Goal: Complete application form

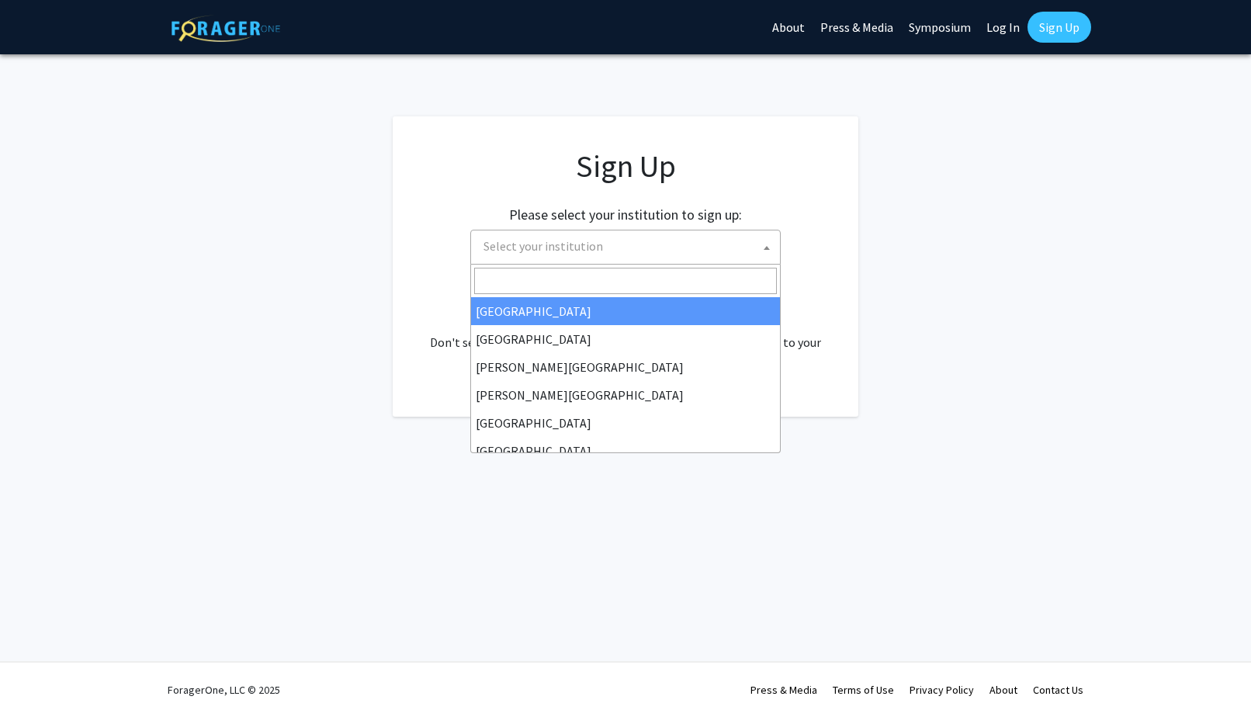
click at [704, 241] on span "Select your institution" at bounding box center [628, 246] width 303 height 32
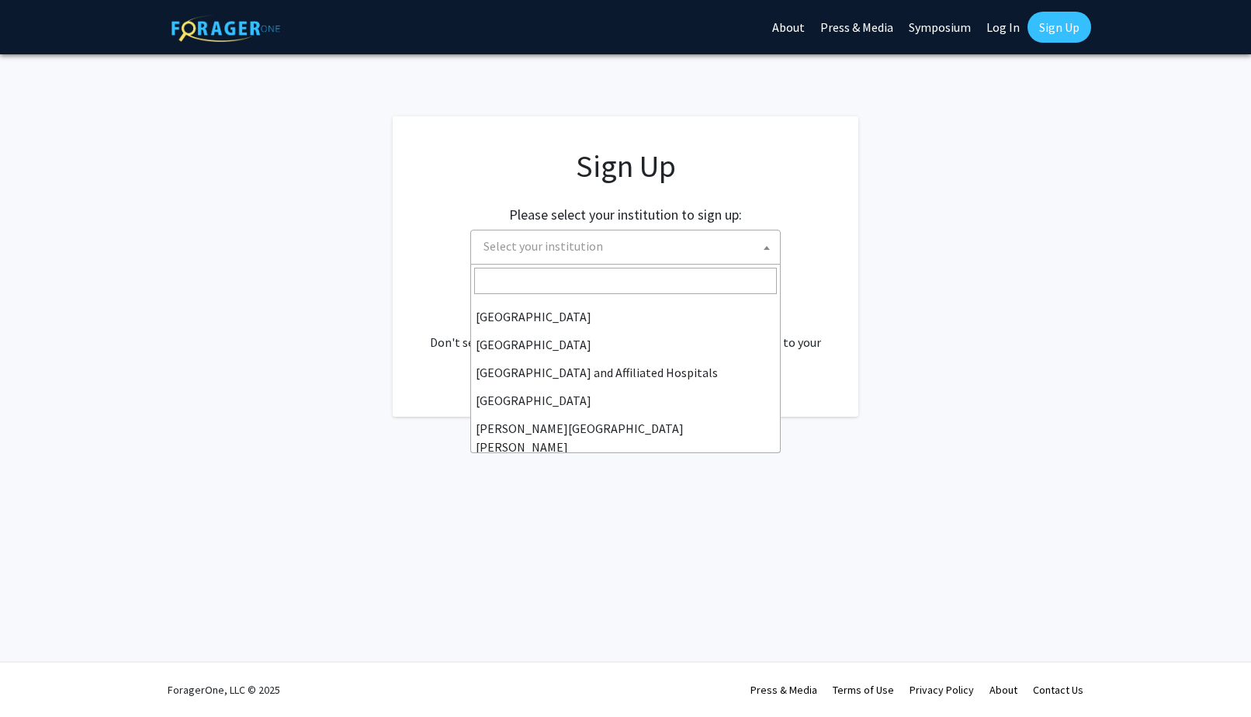
scroll to position [310, 0]
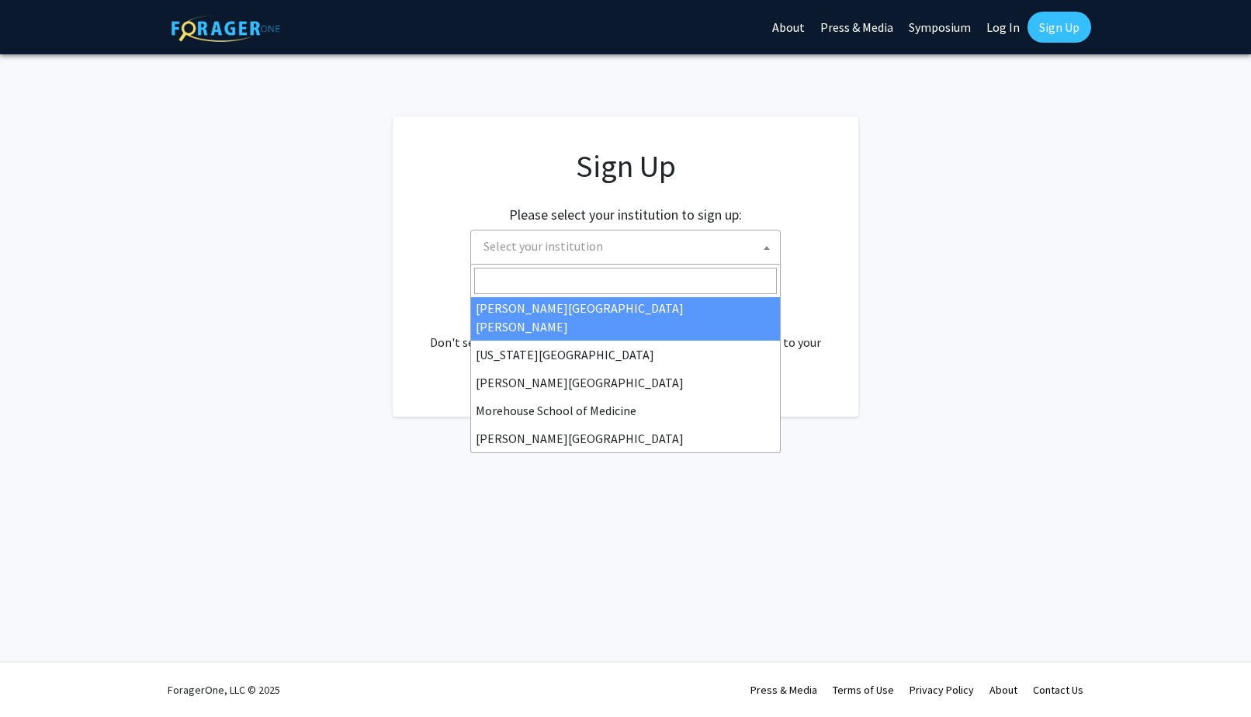
select select "1"
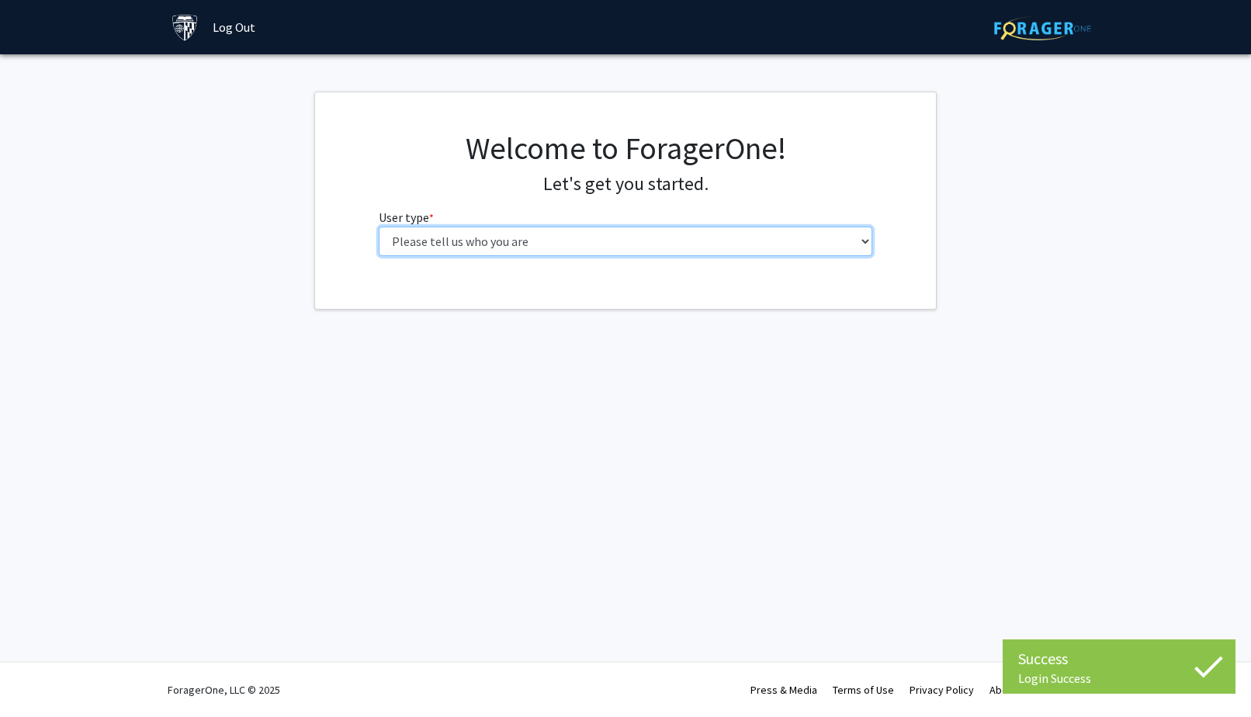
click at [709, 241] on select "Please tell us who you are Undergraduate Student Master's Student Doctoral Cand…" at bounding box center [626, 241] width 494 height 29
select select "2: masters"
click at [379, 227] on select "Please tell us who you are Undergraduate Student Master's Student Doctoral Cand…" at bounding box center [626, 241] width 494 height 29
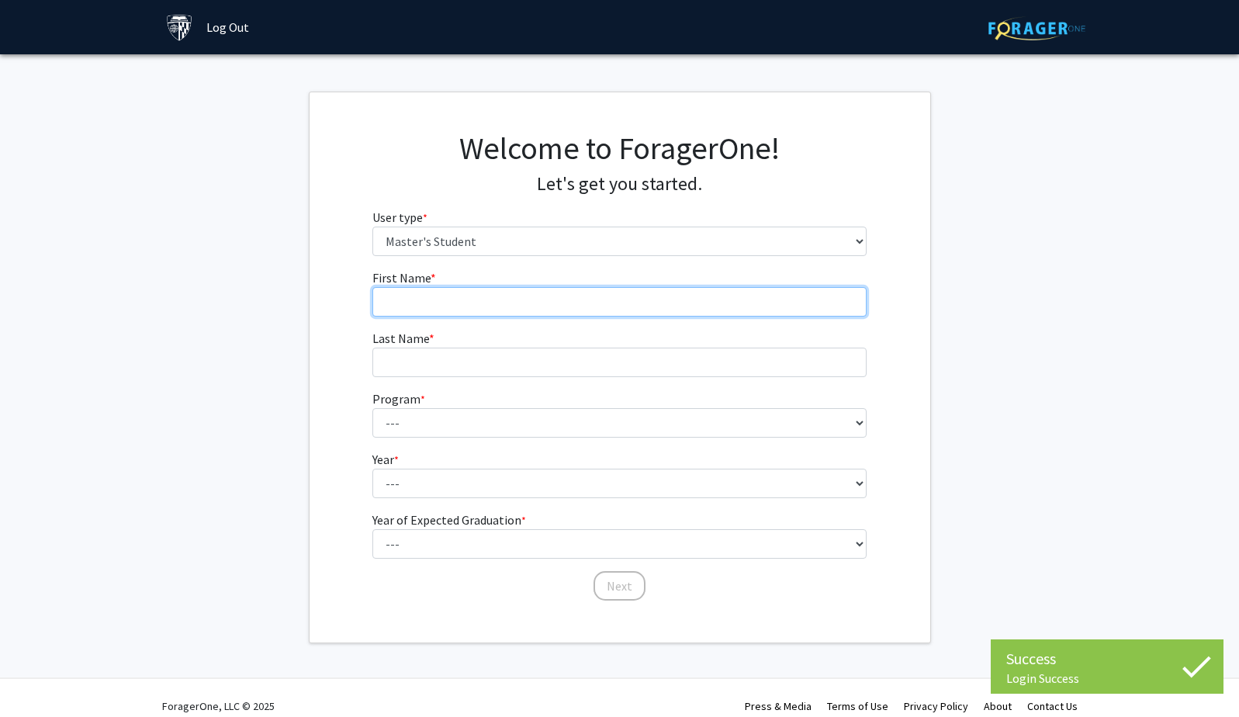
click at [722, 303] on input "First Name * required" at bounding box center [619, 301] width 494 height 29
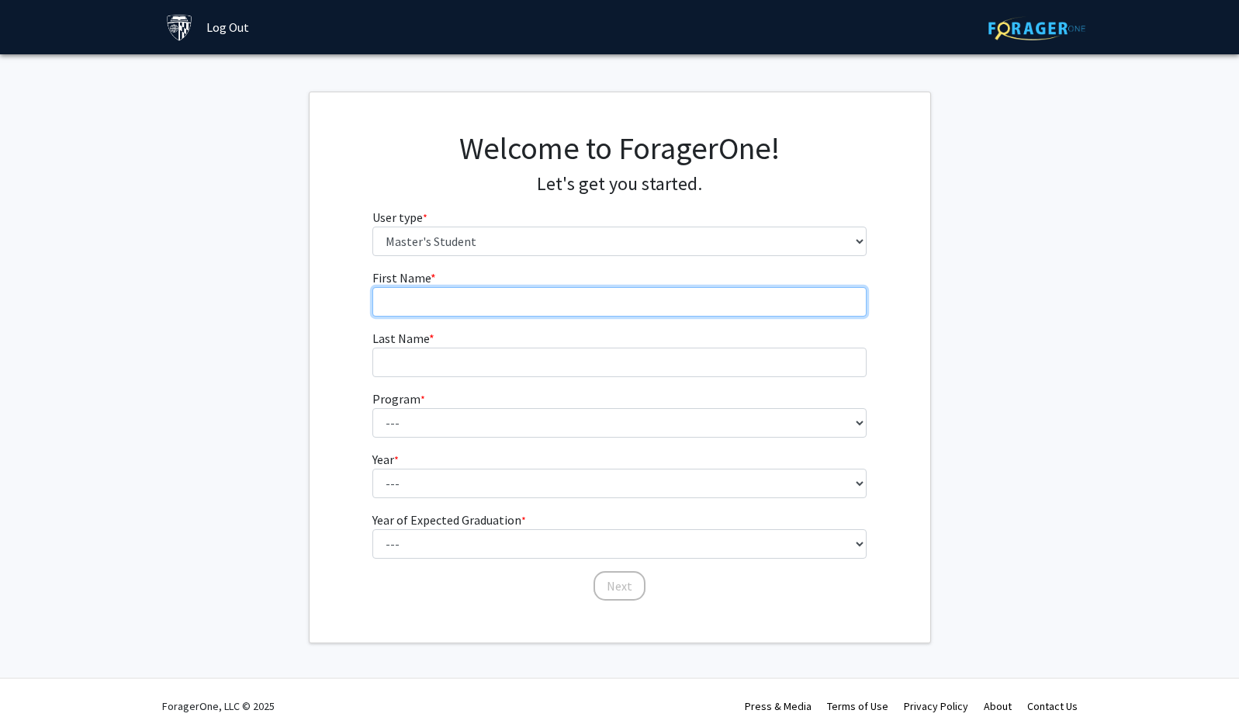
type input "Youxiang"
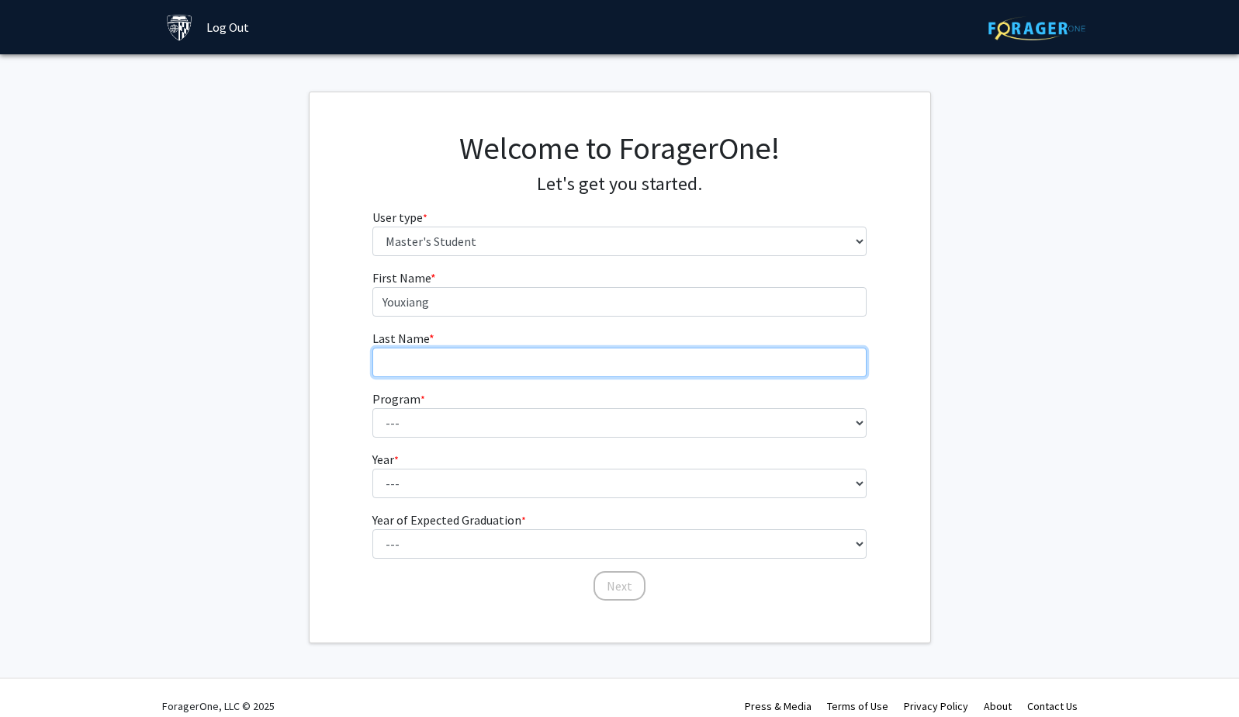
type input "Lu"
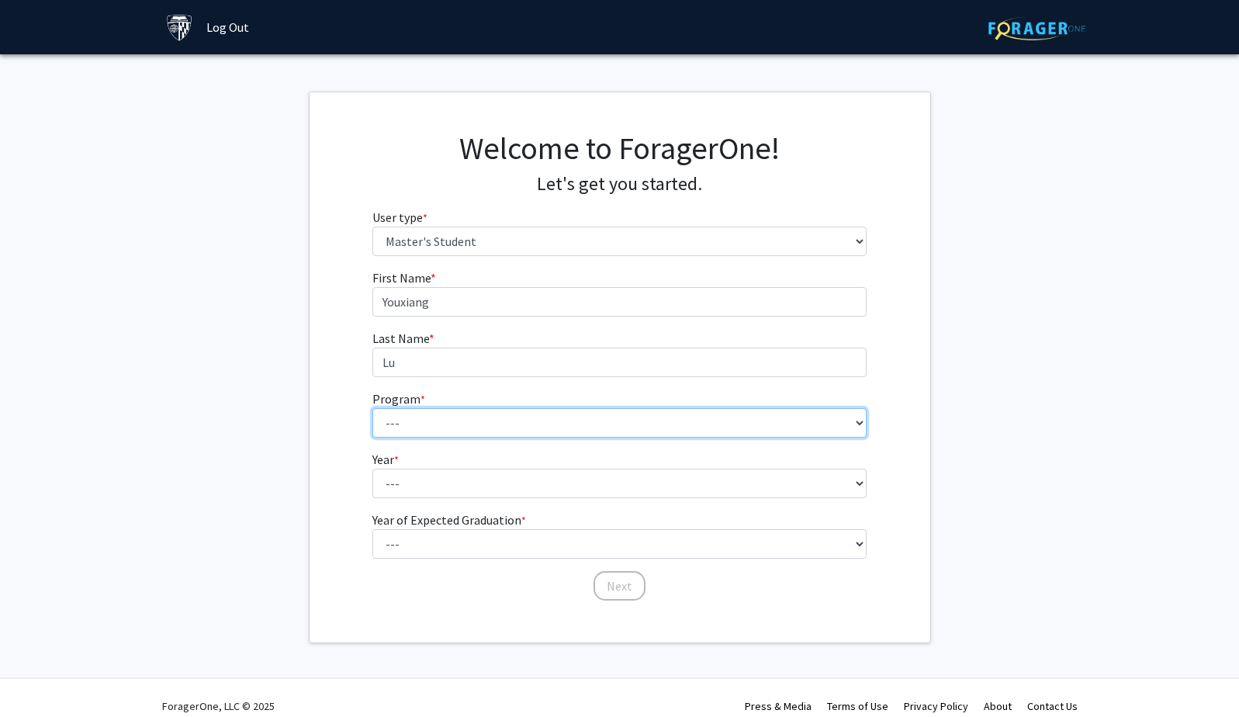
click at [512, 424] on select "--- Anatomy Education Applied and Computational Mathematics Applied Biomedical …" at bounding box center [619, 422] width 494 height 29
select select "114: 113"
click at [372, 408] on select "--- Anatomy Education Applied and Computational Mathematics Applied Biomedical …" at bounding box center [619, 422] width 494 height 29
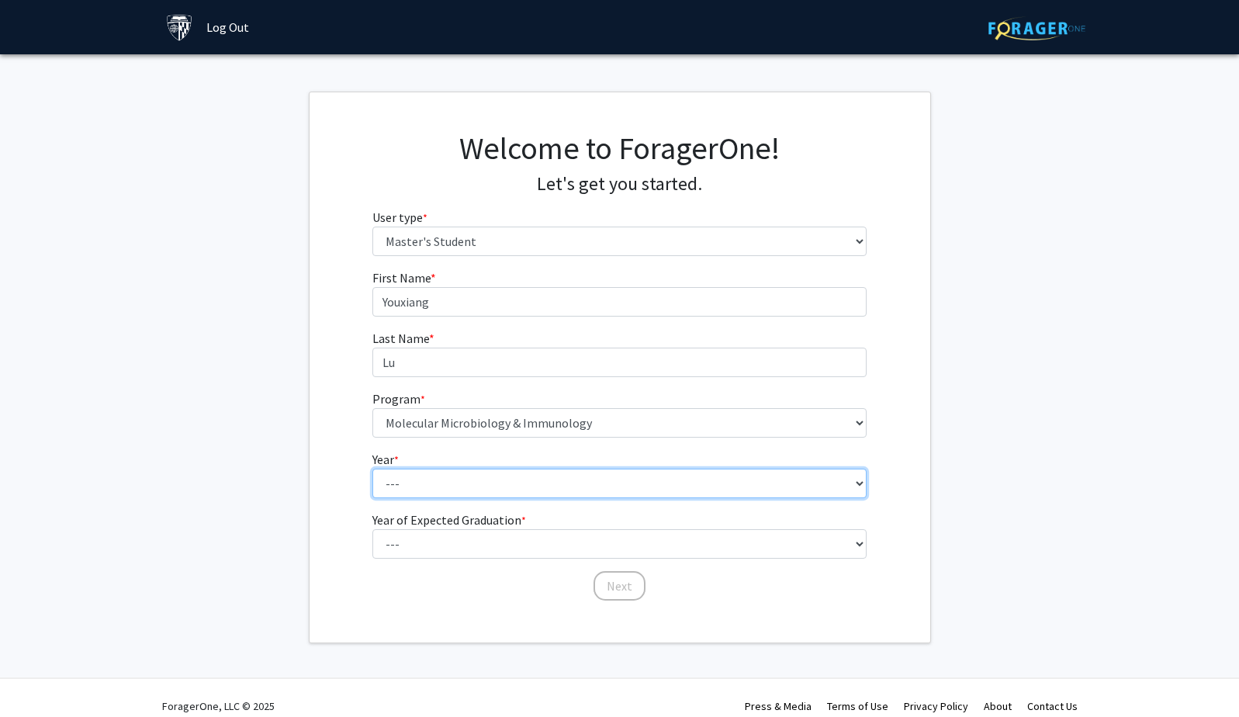
click at [566, 478] on select "--- First Year Second Year" at bounding box center [619, 483] width 494 height 29
click at [576, 486] on select "--- First Year Second Year" at bounding box center [619, 483] width 494 height 29
click at [576, 490] on select "--- First Year Second Year" at bounding box center [619, 483] width 494 height 29
select select "1: first_year"
click at [372, 469] on select "--- First Year Second Year" at bounding box center [619, 483] width 494 height 29
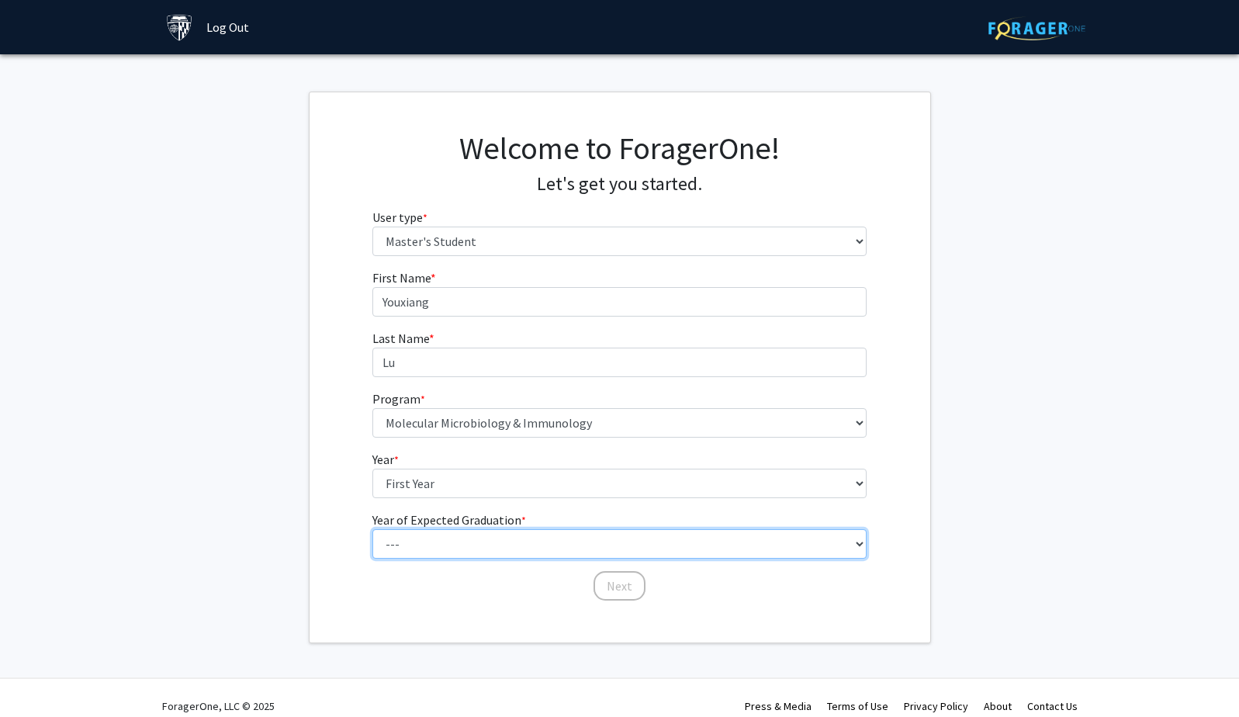
click at [582, 541] on select "--- 2025 2026 2027 2028 2029 2030 2031 2032 2033 2034" at bounding box center [619, 543] width 494 height 29
click at [372, 529] on select "--- 2025 2026 2027 2028 2029 2030 2031 2032 2033 2034" at bounding box center [619, 543] width 494 height 29
drag, startPoint x: 642, startPoint y: 549, endPoint x: 647, endPoint y: 526, distance: 23.1
click at [642, 549] on select "--- 2025 2026 2027 2028 2029 2030 2031 2032 2033 2034" at bounding box center [619, 543] width 494 height 29
select select "2: 2026"
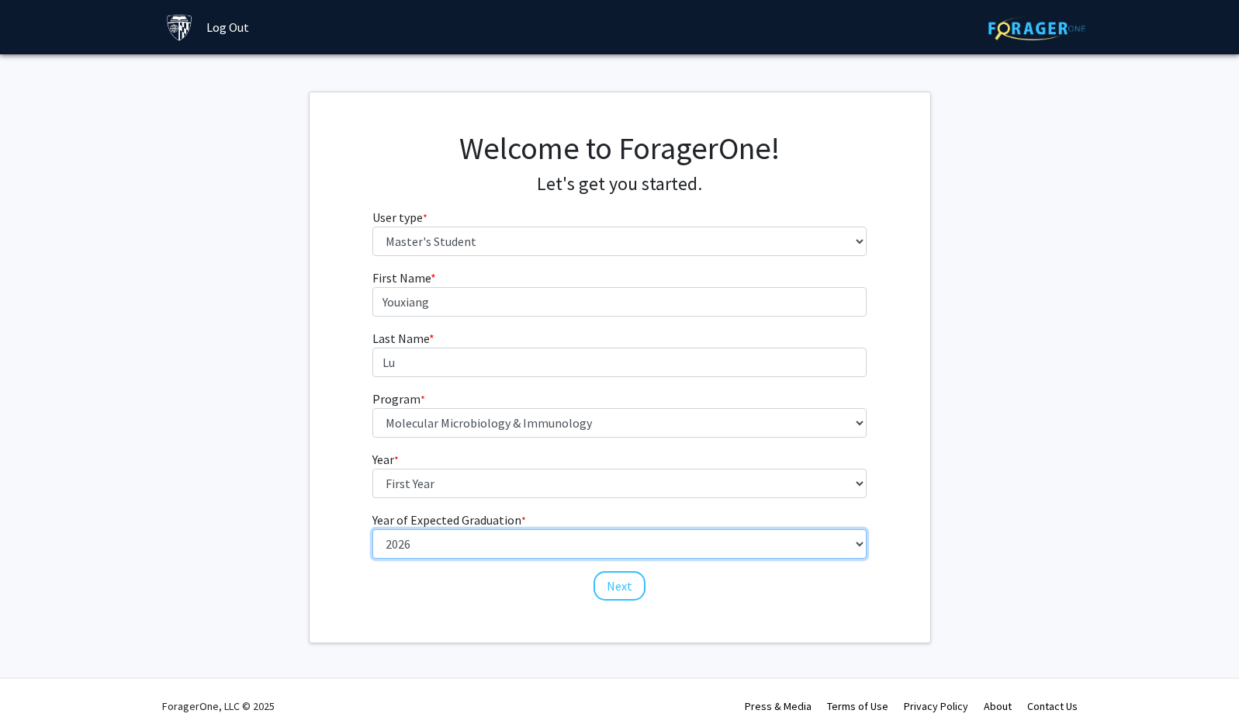
click at [372, 529] on select "--- 2025 2026 2027 2028 2029 2030 2031 2032 2033 2034" at bounding box center [619, 543] width 494 height 29
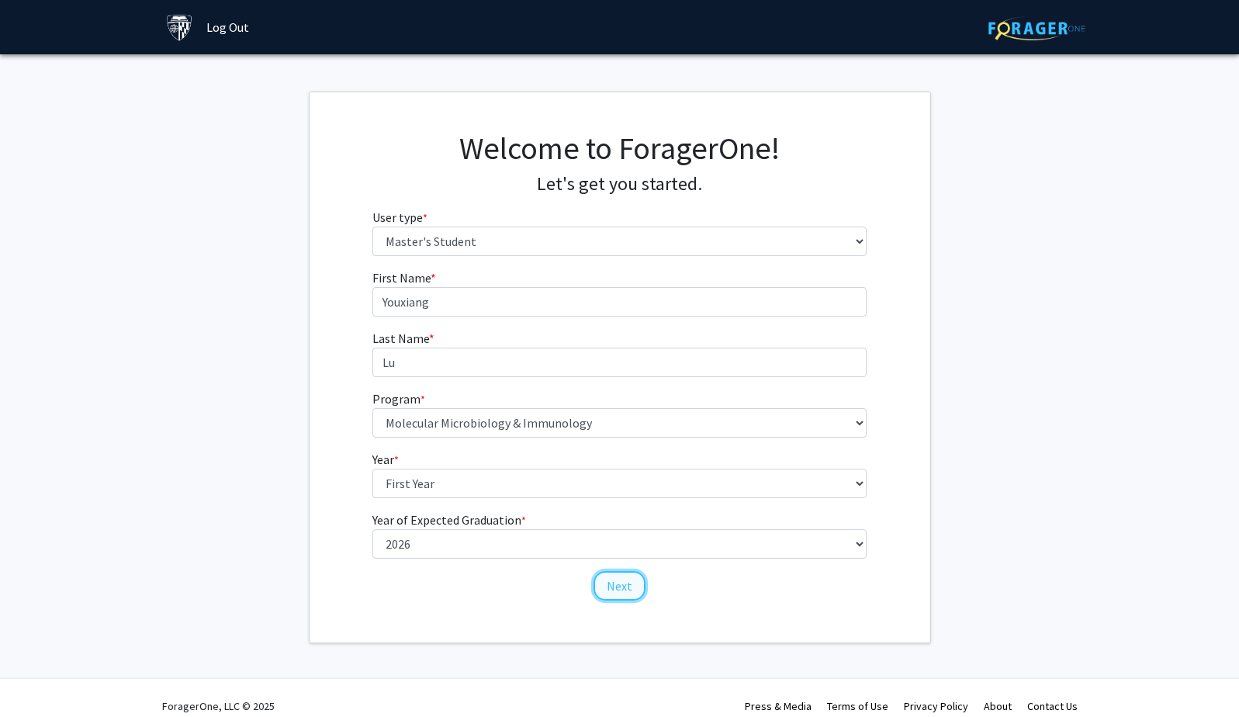
click at [624, 593] on button "Next" at bounding box center [620, 585] width 52 height 29
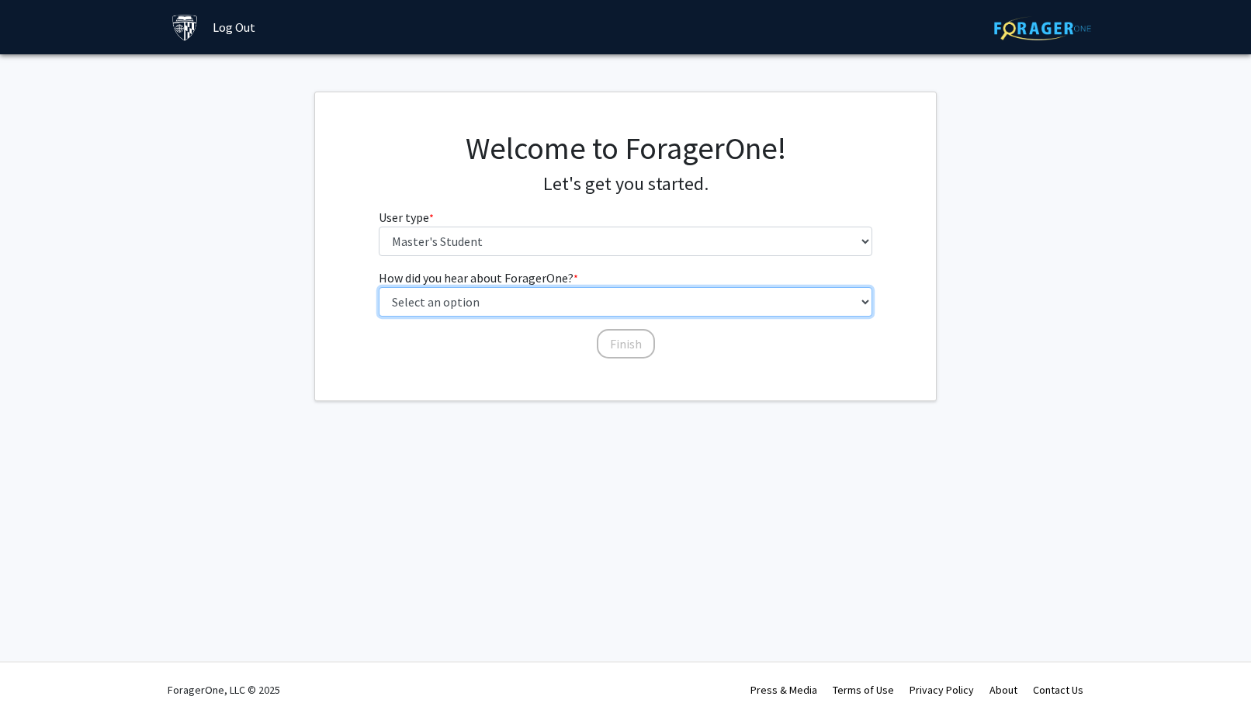
click at [649, 300] on select "Select an option Peer/student recommendation Faculty/staff recommendation Unive…" at bounding box center [626, 301] width 494 height 29
select select "3: university_website"
click at [379, 287] on select "Select an option Peer/student recommendation Faculty/staff recommendation Unive…" at bounding box center [626, 301] width 494 height 29
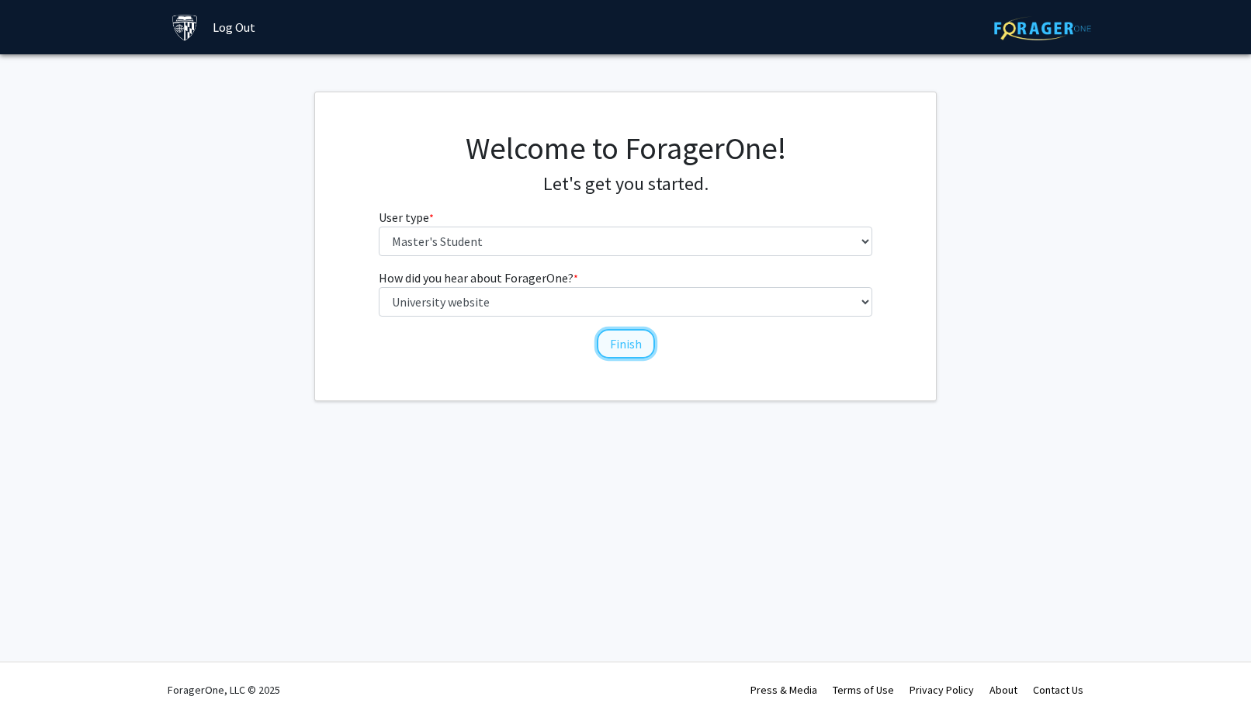
click at [616, 345] on button "Finish" at bounding box center [626, 343] width 58 height 29
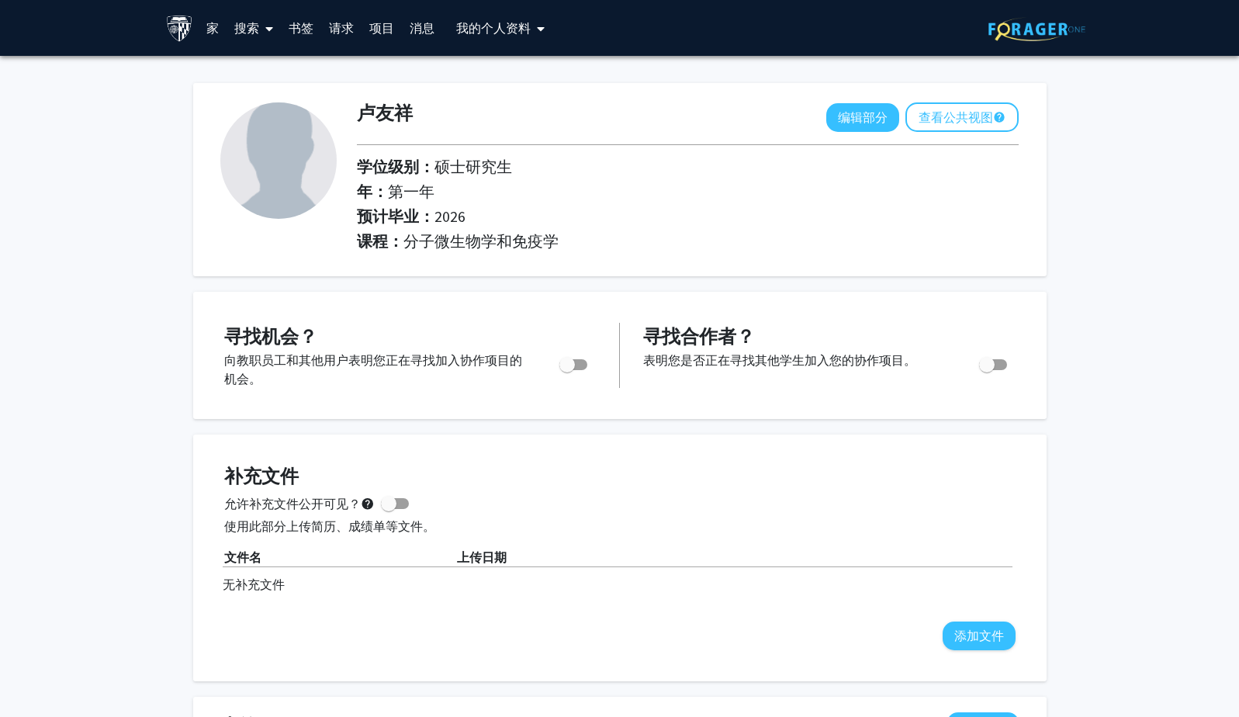
click at [207, 33] on link "家" at bounding box center [213, 28] width 28 height 54
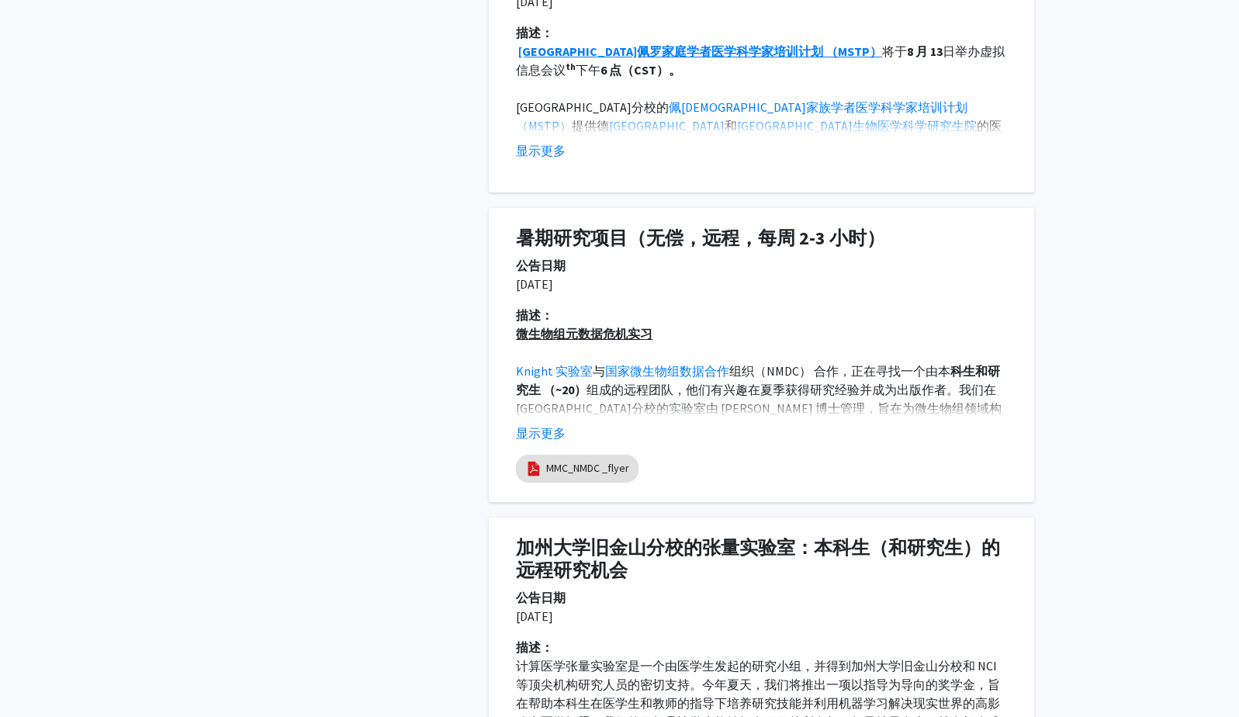
scroll to position [1086, 0]
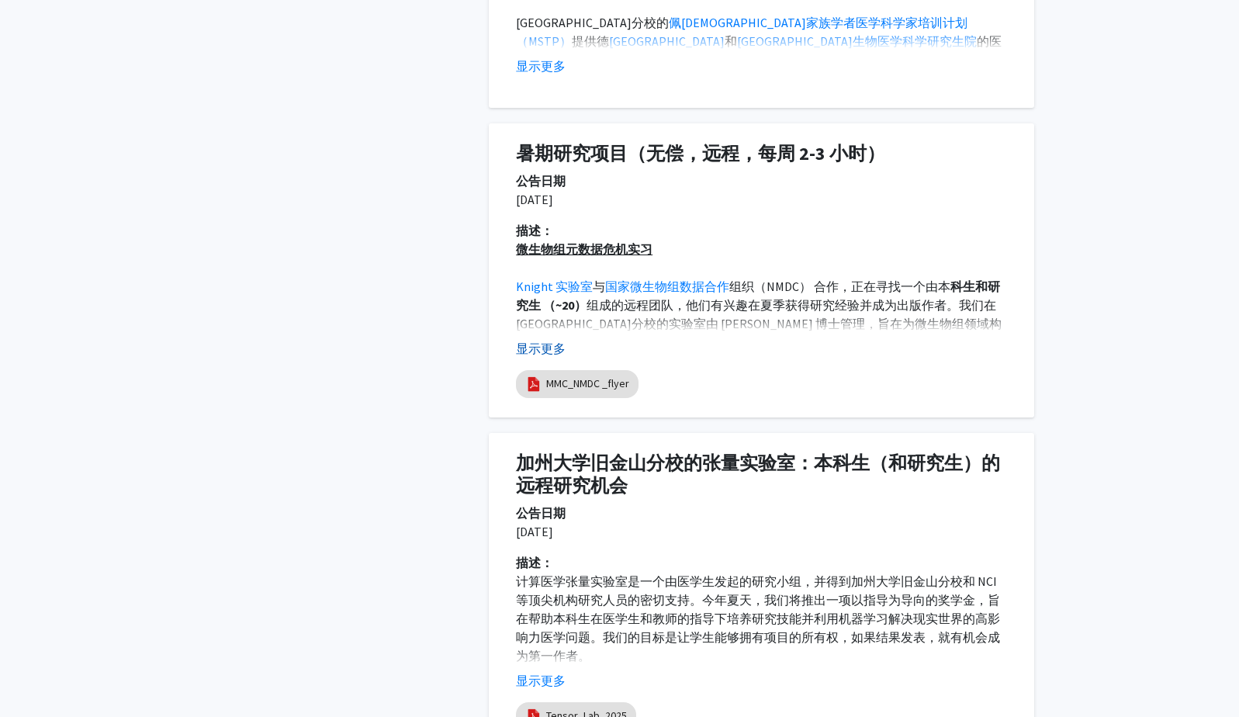
click at [542, 339] on button "显示更多" at bounding box center [541, 348] width 50 height 19
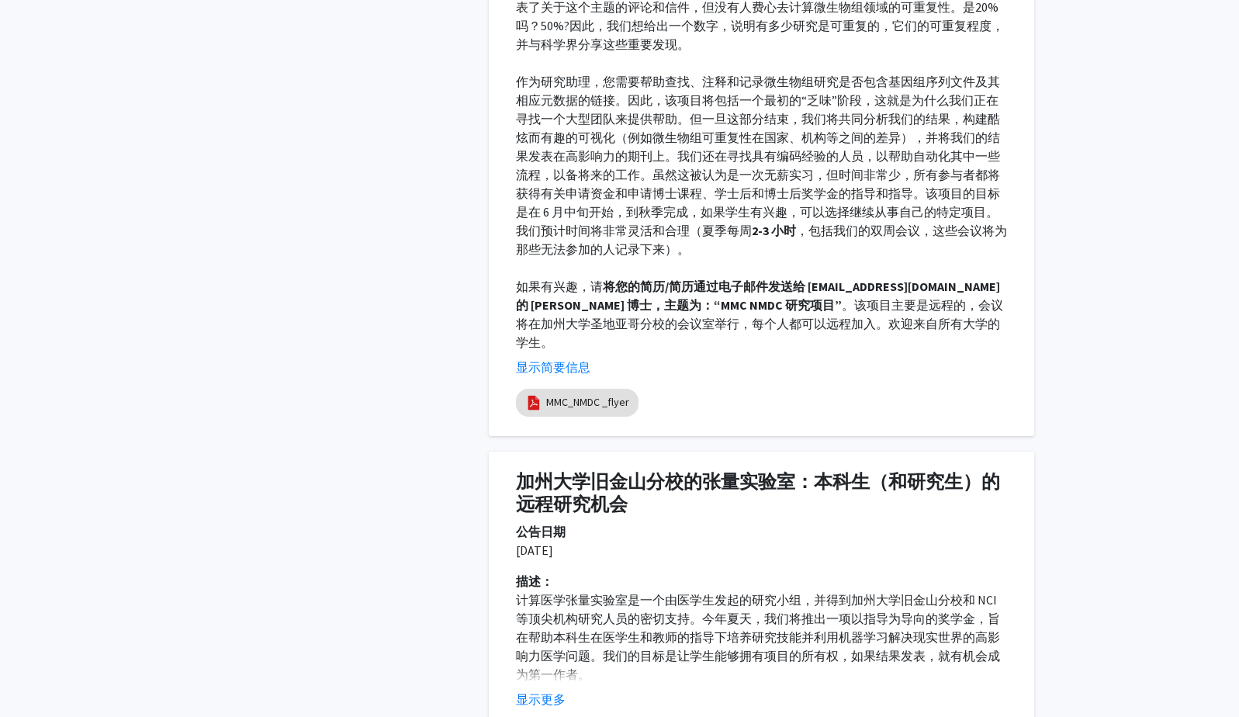
scroll to position [1940, 0]
